Goal: Task Accomplishment & Management: Manage account settings

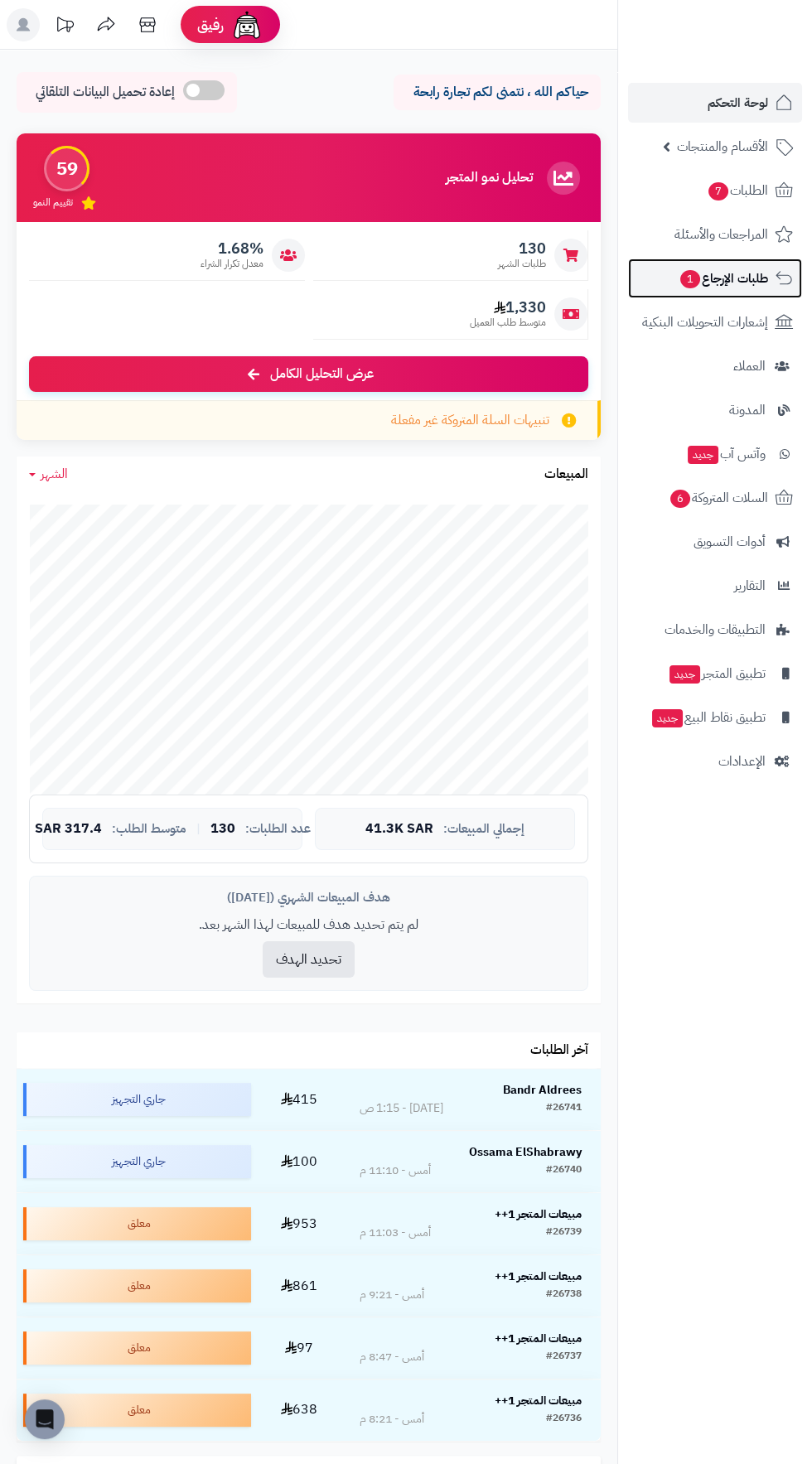
click at [749, 275] on span "طلبات الإرجاع 1" at bounding box center [723, 278] width 89 height 23
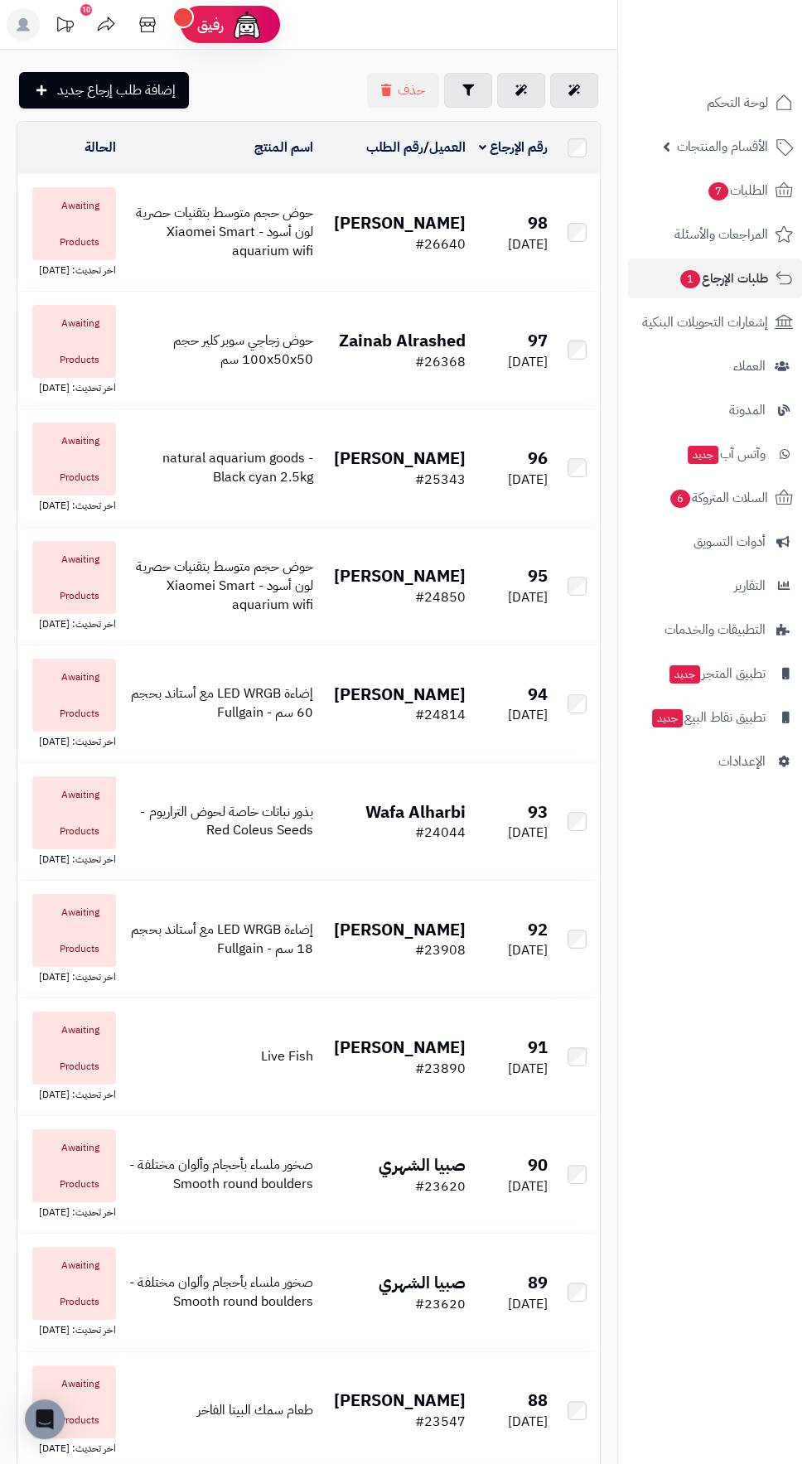
scroll to position [5, 0]
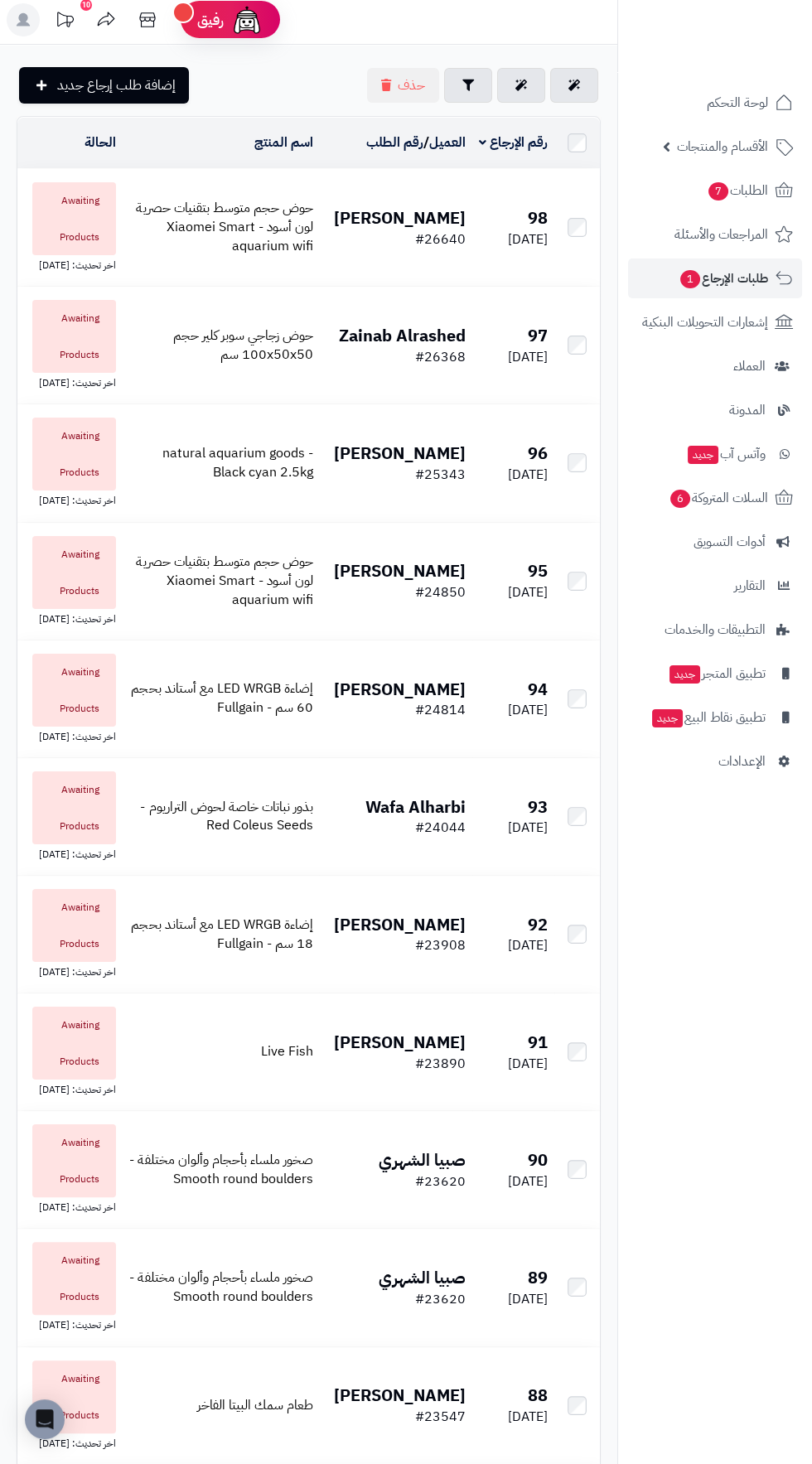
click at [425, 179] on td "عبدالرحمن القرني #26640" at bounding box center [395, 227] width 153 height 117
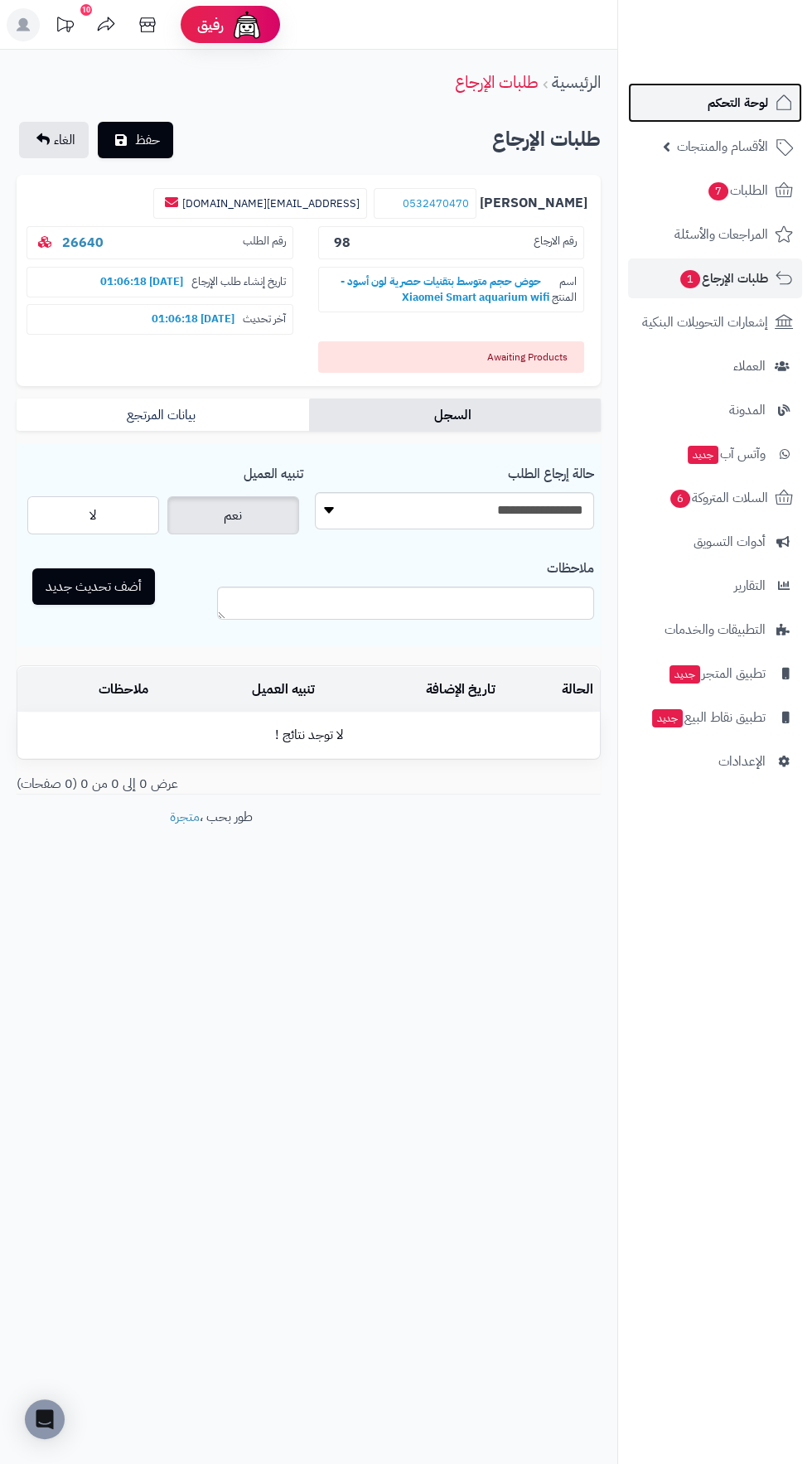
click at [744, 93] on span "لوحة التحكم" at bounding box center [738, 102] width 61 height 23
